Goal: Download file/media

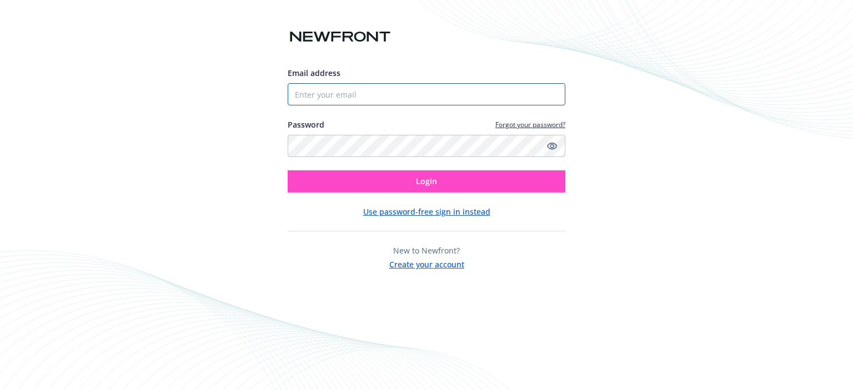
type input "[EMAIL_ADDRESS][DOMAIN_NAME]"
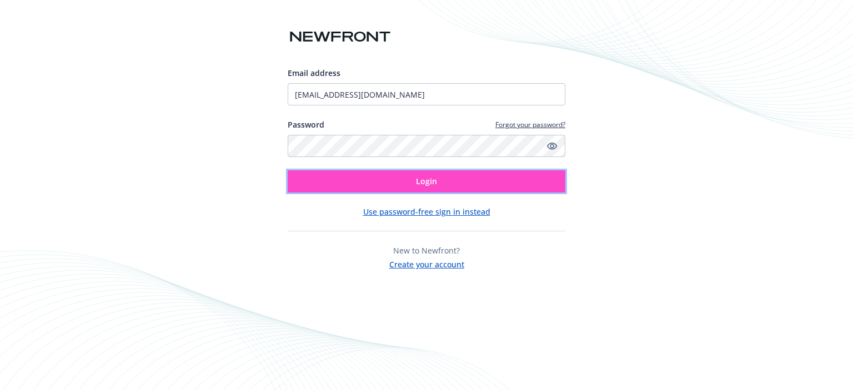
click at [442, 184] on button "Login" at bounding box center [427, 181] width 278 height 22
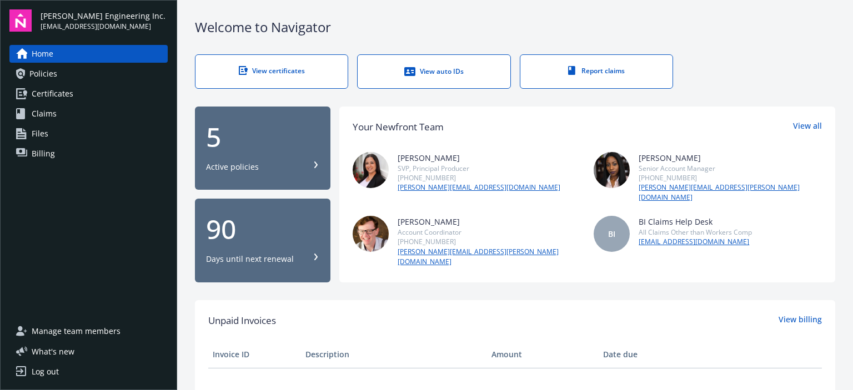
click at [64, 79] on link "Policies" at bounding box center [88, 74] width 158 height 18
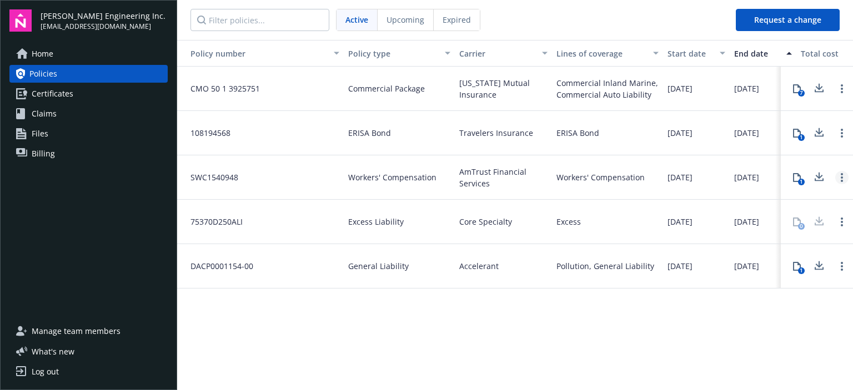
click at [842, 177] on circle "Open options" at bounding box center [842, 178] width 2 height 2
click at [824, 194] on div "1" at bounding box center [817, 177] width 72 height 44
click at [802, 174] on button "1" at bounding box center [797, 178] width 22 height 22
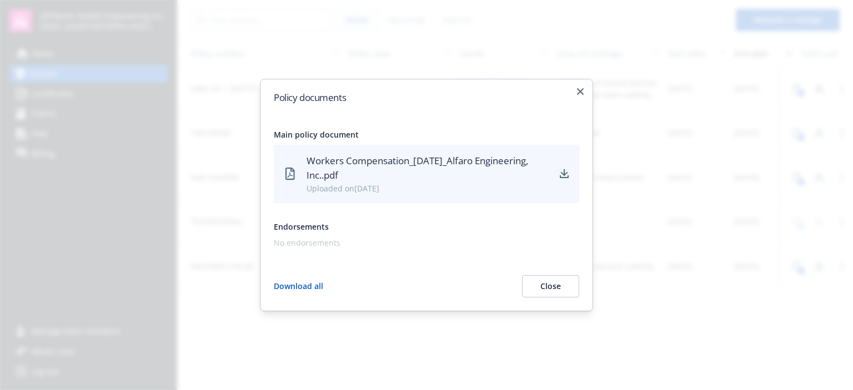
click at [566, 170] on icon "download" at bounding box center [564, 174] width 9 height 9
